Goal: Task Accomplishment & Management: Use online tool/utility

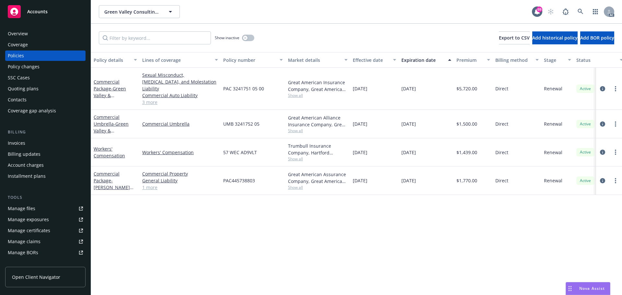
click at [150, 99] on link "3 more" at bounding box center [180, 102] width 76 height 7
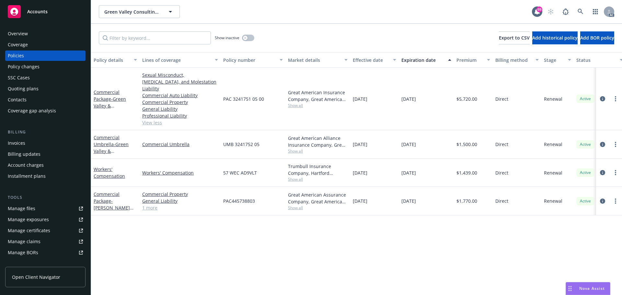
click at [29, 212] on div "Manage files" at bounding box center [22, 209] width 28 height 10
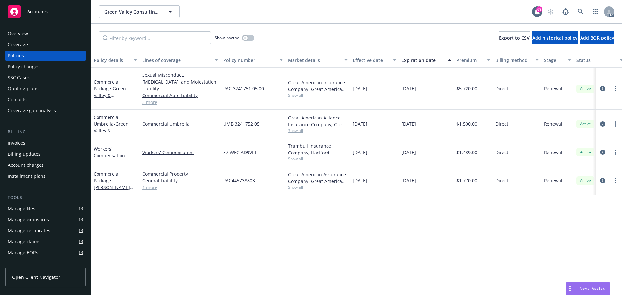
click at [154, 121] on link "Commercial Umbrella" at bounding box center [180, 124] width 76 height 7
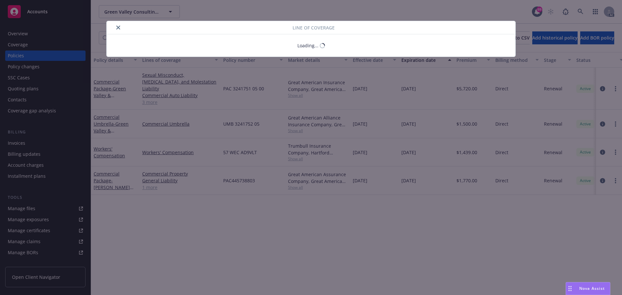
click at [150, 93] on div "Line of coverage Loading..." at bounding box center [311, 147] width 622 height 295
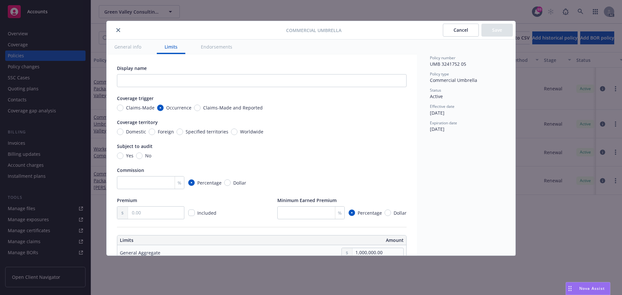
drag, startPoint x: 118, startPoint y: 31, endPoint x: 123, endPoint y: 33, distance: 4.5
click at [119, 31] on icon "close" at bounding box center [118, 30] width 4 height 4
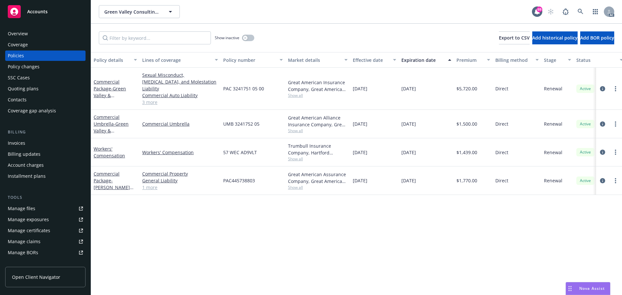
click at [152, 99] on link "3 more" at bounding box center [180, 102] width 76 height 7
click at [154, 99] on link "3 more" at bounding box center [180, 102] width 76 height 7
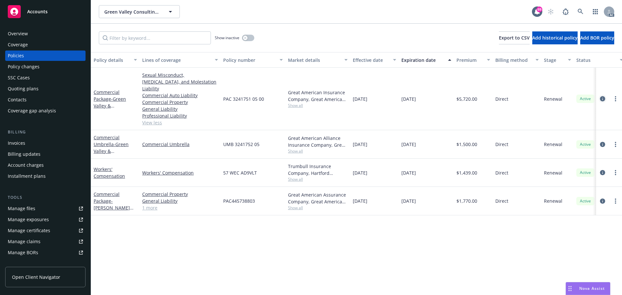
click at [603, 96] on icon "circleInformation" at bounding box center [602, 98] width 5 height 5
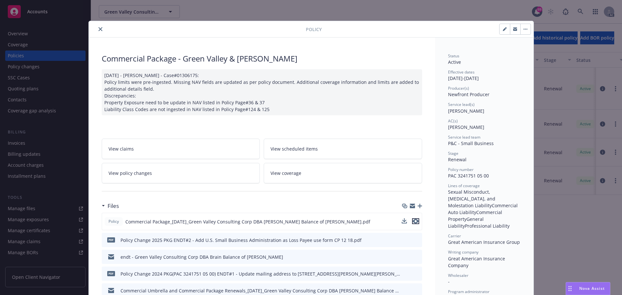
click at [413, 220] on icon "preview file" at bounding box center [416, 221] width 6 height 5
click at [99, 29] on icon "close" at bounding box center [101, 29] width 4 height 4
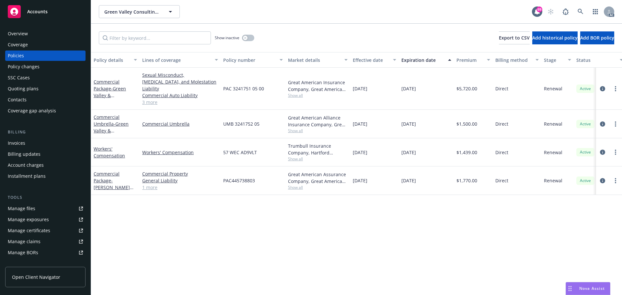
click at [370, 222] on div "Policy details Lines of coverage Policy number Market details Effective date Ex…" at bounding box center [356, 173] width 531 height 243
click at [152, 99] on link "3 more" at bounding box center [180, 102] width 76 height 7
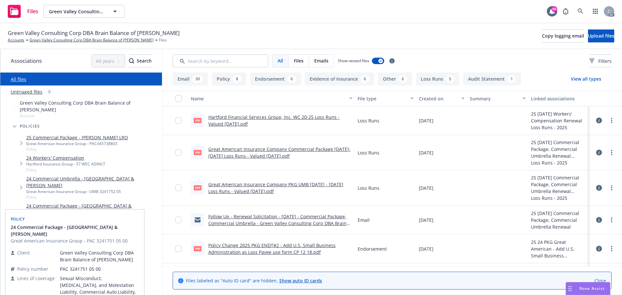
click at [86, 203] on link "24 Commercial Package - Green Valley & Summerlin" at bounding box center [92, 210] width 133 height 14
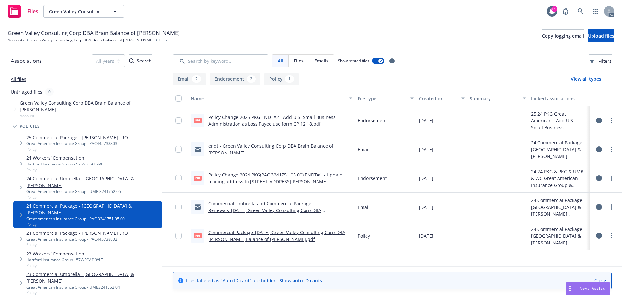
click at [21, 82] on link "All files" at bounding box center [19, 79] width 16 height 6
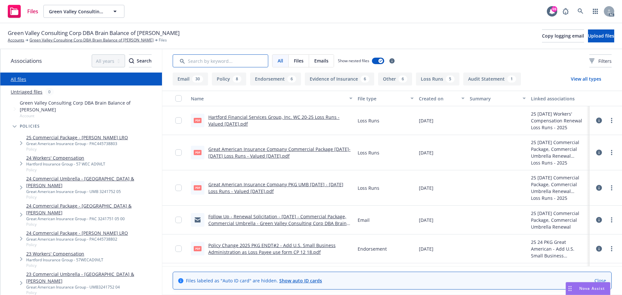
click at [233, 63] on input "Search by keyword..." at bounding box center [221, 60] width 96 height 13
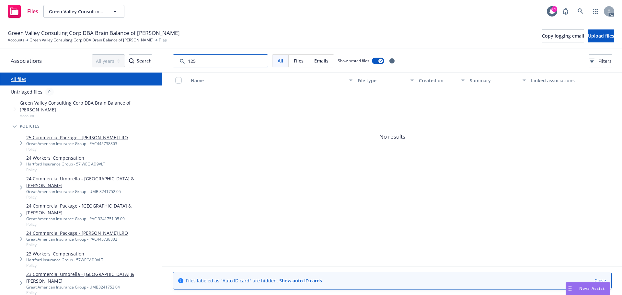
drag, startPoint x: 205, startPoint y: 62, endPoint x: 183, endPoint y: 61, distance: 22.7
click at [183, 61] on input "Search by keyword..." at bounding box center [221, 60] width 96 height 13
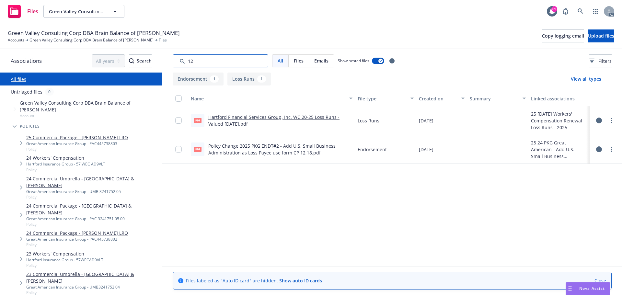
drag, startPoint x: 193, startPoint y: 61, endPoint x: 179, endPoint y: 61, distance: 14.3
click at [179, 61] on input "Search by keyword..." at bounding box center [221, 60] width 96 height 13
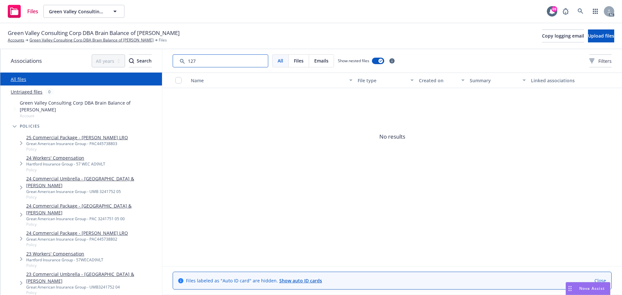
drag, startPoint x: 195, startPoint y: 61, endPoint x: 181, endPoint y: 59, distance: 13.8
click at [182, 59] on input "Search by keyword..." at bounding box center [221, 60] width 96 height 13
drag, startPoint x: 188, startPoint y: 63, endPoint x: 176, endPoint y: 64, distance: 11.7
click at [178, 64] on input "Search by keyword..." at bounding box center [221, 60] width 96 height 13
type input "1"
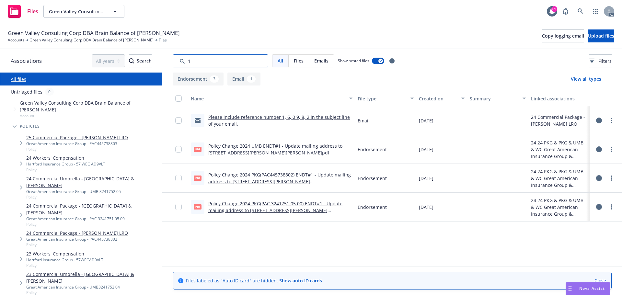
drag, startPoint x: 239, startPoint y: 63, endPoint x: 173, endPoint y: 63, distance: 65.8
click at [173, 63] on input "Search by keyword..." at bounding box center [221, 60] width 96 height 13
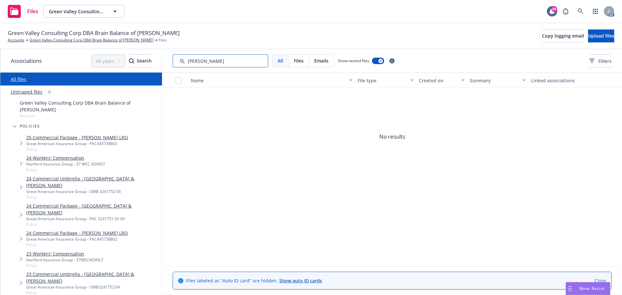
type input "acord"
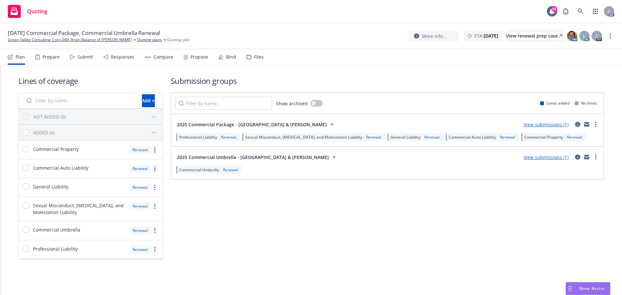
click at [86, 54] on div "Submit" at bounding box center [85, 56] width 16 height 5
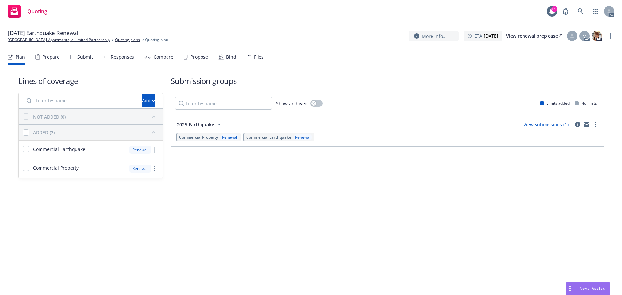
click at [75, 60] on div "Submit" at bounding box center [81, 57] width 23 height 16
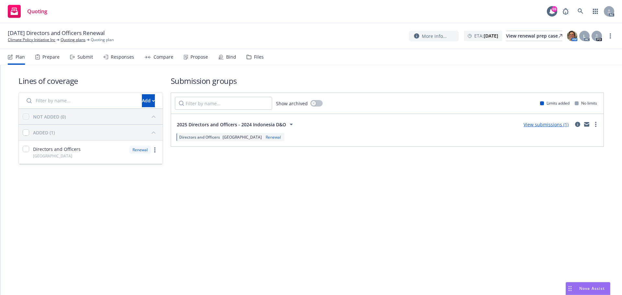
click at [81, 59] on div "Submit" at bounding box center [85, 56] width 16 height 5
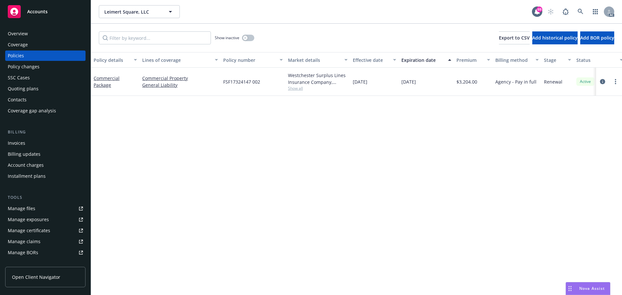
click at [11, 35] on div "Overview" at bounding box center [18, 34] width 20 height 10
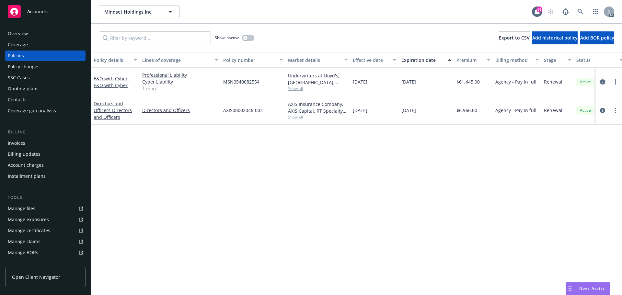
click at [602, 84] on icon "circleInformation" at bounding box center [602, 81] width 5 height 5
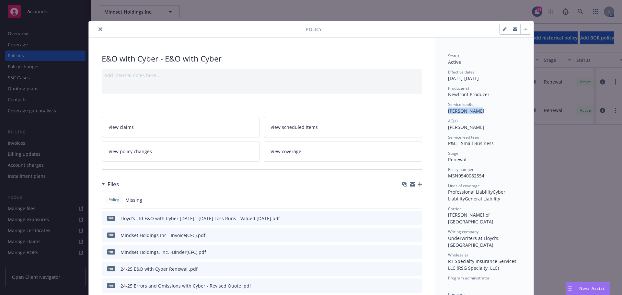
drag, startPoint x: 482, startPoint y: 114, endPoint x: 447, endPoint y: 114, distance: 35.7
click at [448, 114] on div "Service lead(s) Adessa Owens" at bounding box center [484, 108] width 73 height 12
copy span "Adessa Owens"
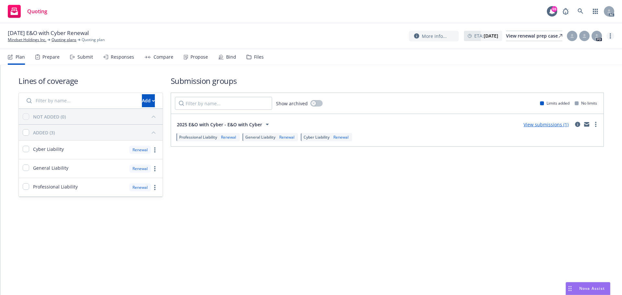
click at [612, 35] on link "more" at bounding box center [611, 36] width 8 height 8
click at [565, 49] on link "Copy logging email" at bounding box center [578, 49] width 72 height 13
